Goal: Task Accomplishment & Management: Use online tool/utility

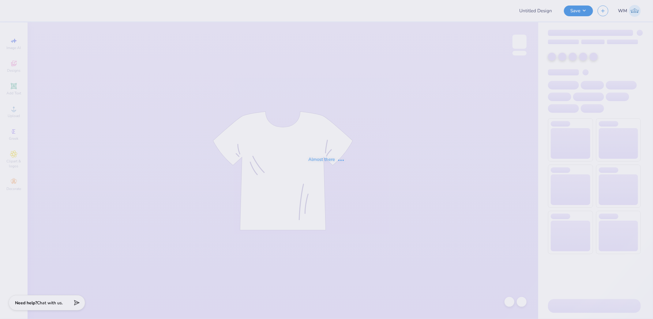
type input "ADPi Hoco Sweatshirt"
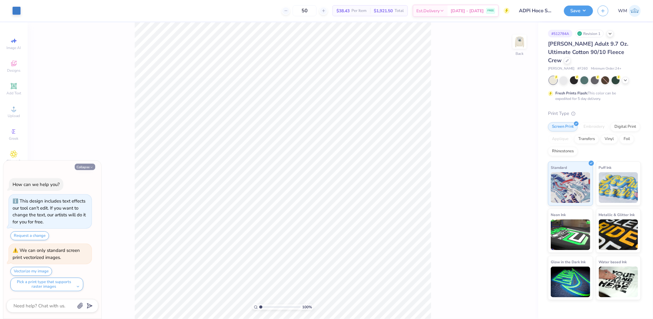
click at [91, 164] on button "Collapse" at bounding box center [85, 167] width 21 height 6
type textarea "x"
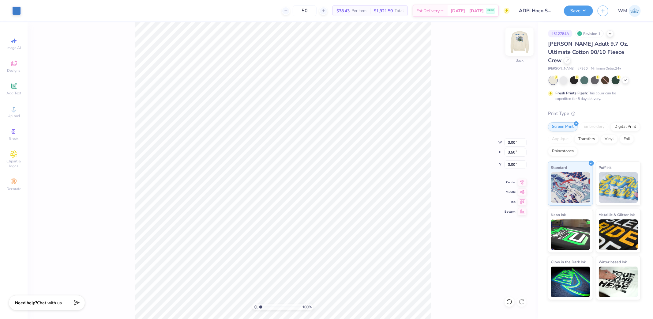
click at [521, 44] on img at bounding box center [519, 41] width 24 height 24
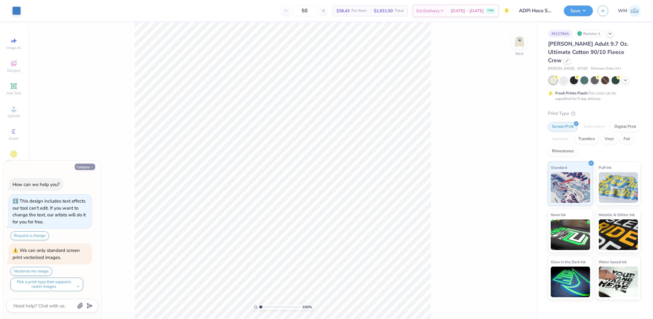
click at [86, 164] on button "Collapse" at bounding box center [85, 167] width 21 height 6
type textarea "x"
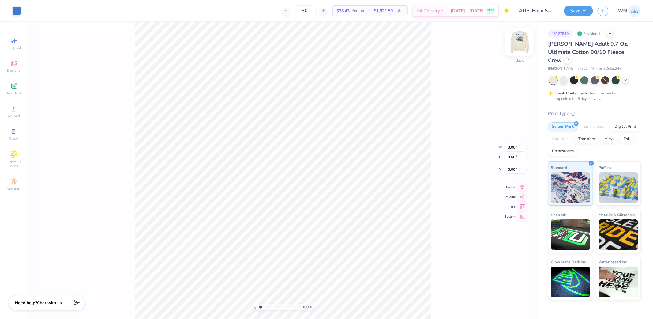
click at [517, 48] on img at bounding box center [519, 41] width 24 height 24
click at [515, 43] on img at bounding box center [519, 41] width 24 height 24
click at [13, 10] on div at bounding box center [16, 10] width 9 height 9
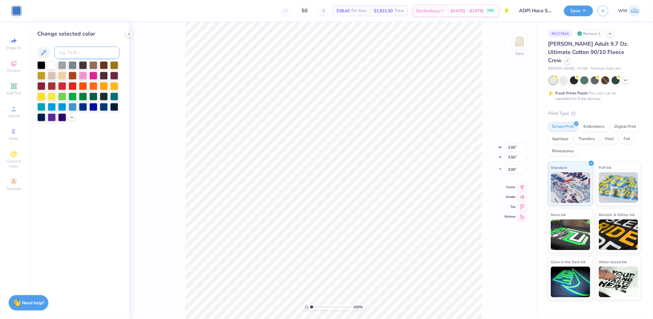
click at [80, 52] on input at bounding box center [87, 53] width 65 height 12
type input "285"
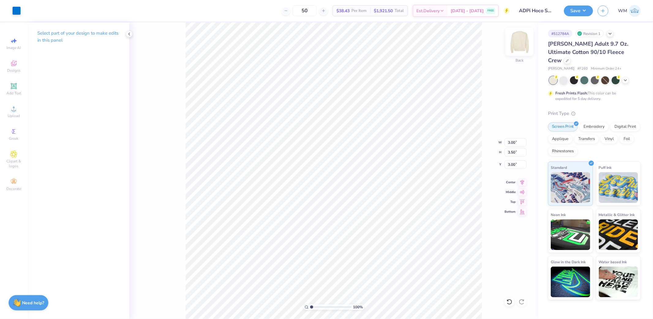
click at [522, 39] on img at bounding box center [519, 41] width 24 height 24
click at [12, 111] on circle at bounding box center [13, 110] width 3 height 3
drag, startPoint x: 516, startPoint y: 141, endPoint x: 521, endPoint y: 141, distance: 4.3
click at [516, 141] on input "15.00" at bounding box center [516, 142] width 22 height 9
type input "12.50"
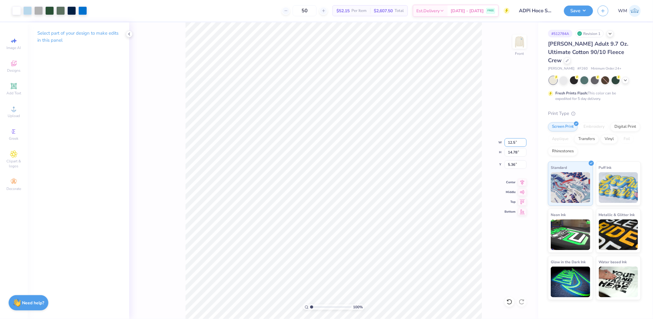
type input "12.31"
type input "6.59"
click at [516, 141] on input "12.50" at bounding box center [516, 142] width 22 height 9
type input "12.00"
type input "11.82"
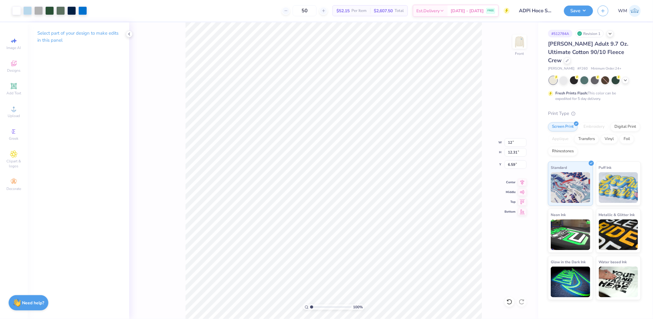
type input "6.84"
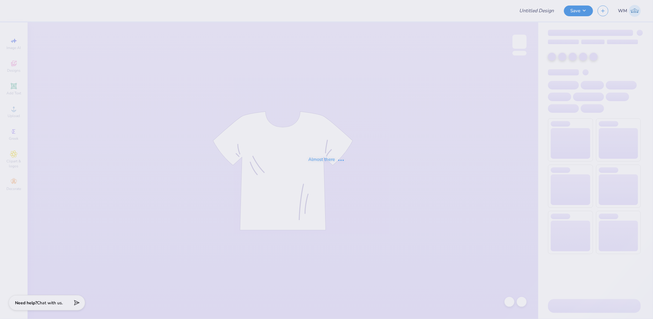
type input "sig [PERSON_NAME]"
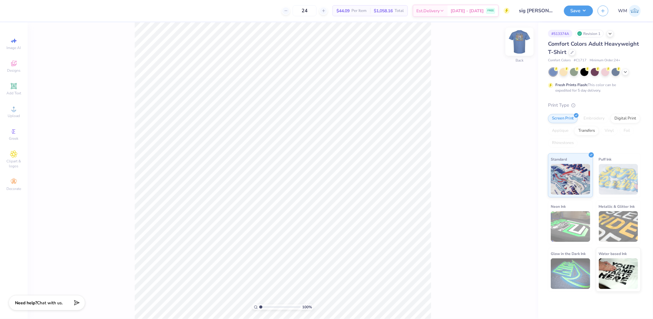
click at [519, 47] on img at bounding box center [519, 41] width 24 height 24
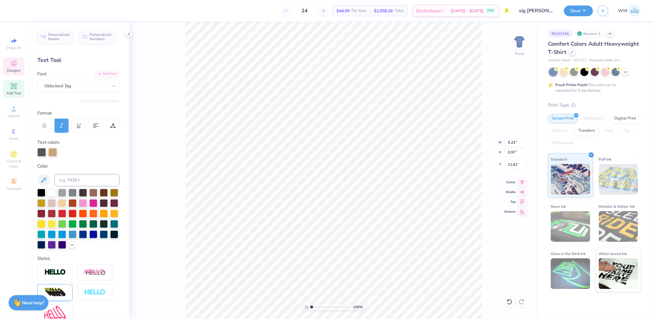
type input "13.07"
